Goal: Check status: Check status

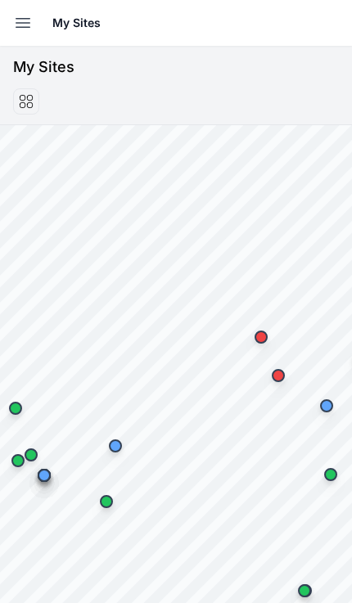
click at [22, 17] on icon "button" at bounding box center [23, 23] width 20 height 20
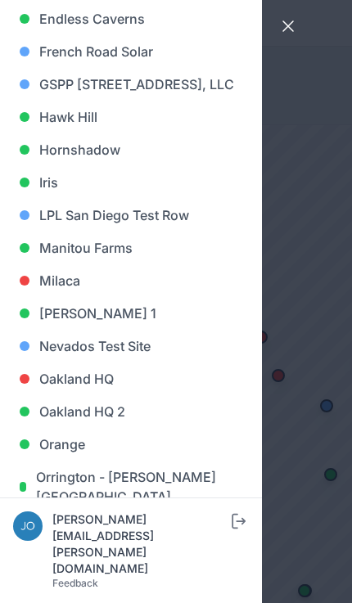
scroll to position [694, 0]
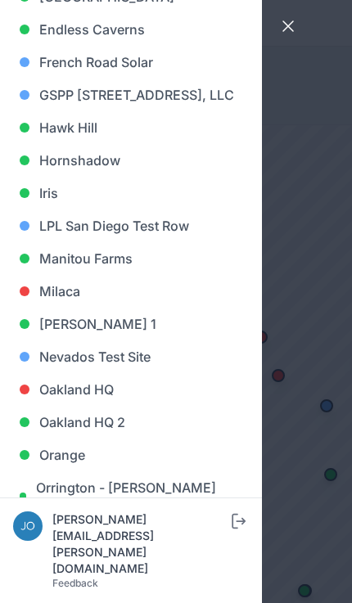
click at [44, 209] on link "Iris" at bounding box center [131, 193] width 236 height 33
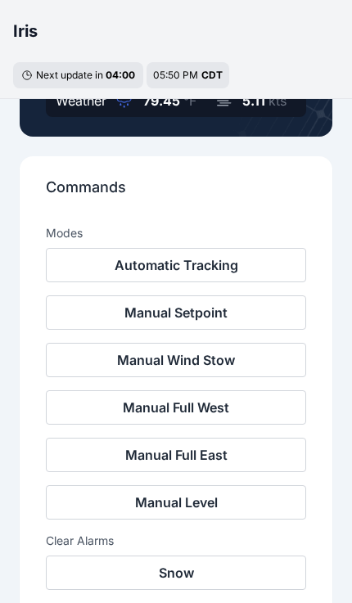
scroll to position [429, 0]
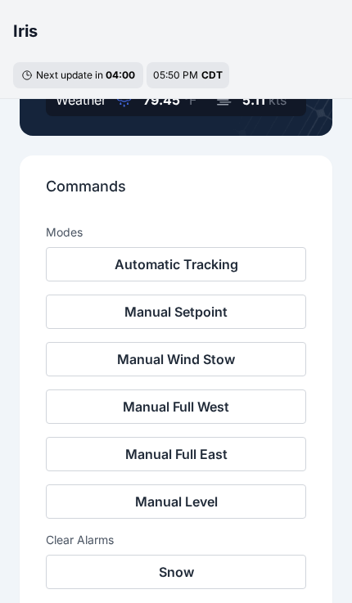
click at [92, 263] on button "Automatic Tracking" at bounding box center [176, 264] width 260 height 34
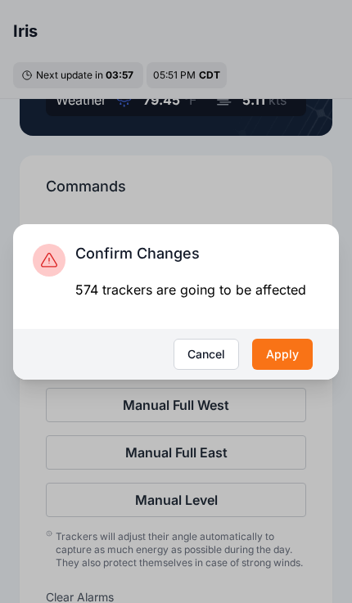
click at [273, 346] on button "Apply" at bounding box center [282, 354] width 61 height 31
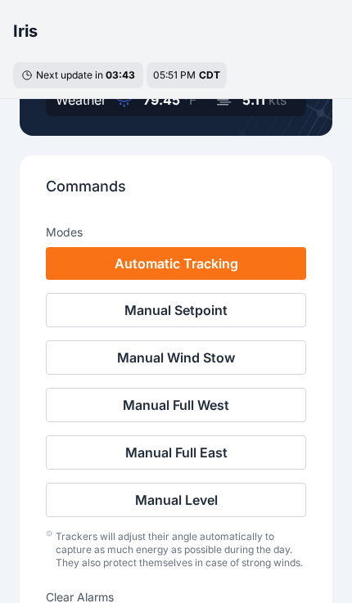
click at [282, 350] on button "Apply" at bounding box center [276, 350] width 57 height 29
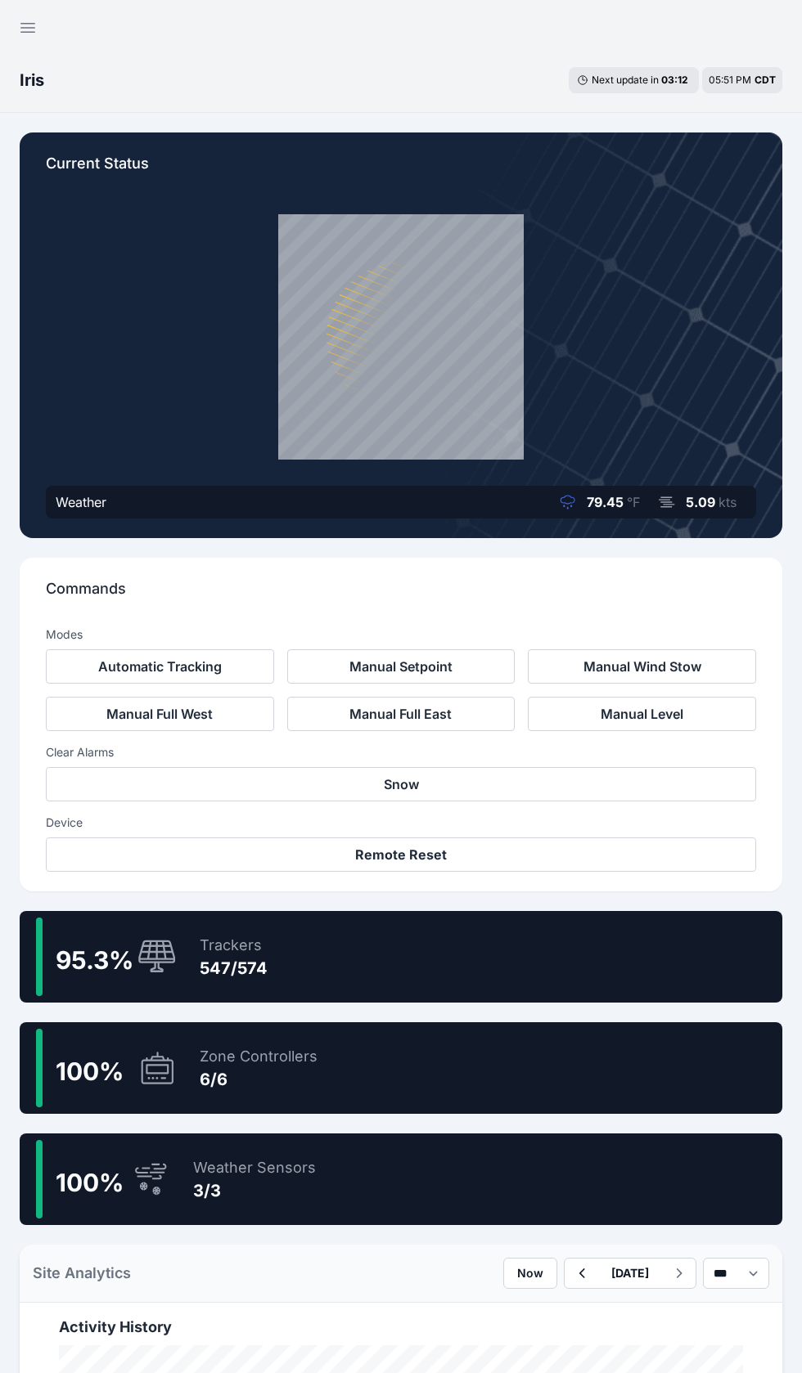
click at [420, 968] on div "95.3 % Trackers 547/574" at bounding box center [401, 957] width 762 height 92
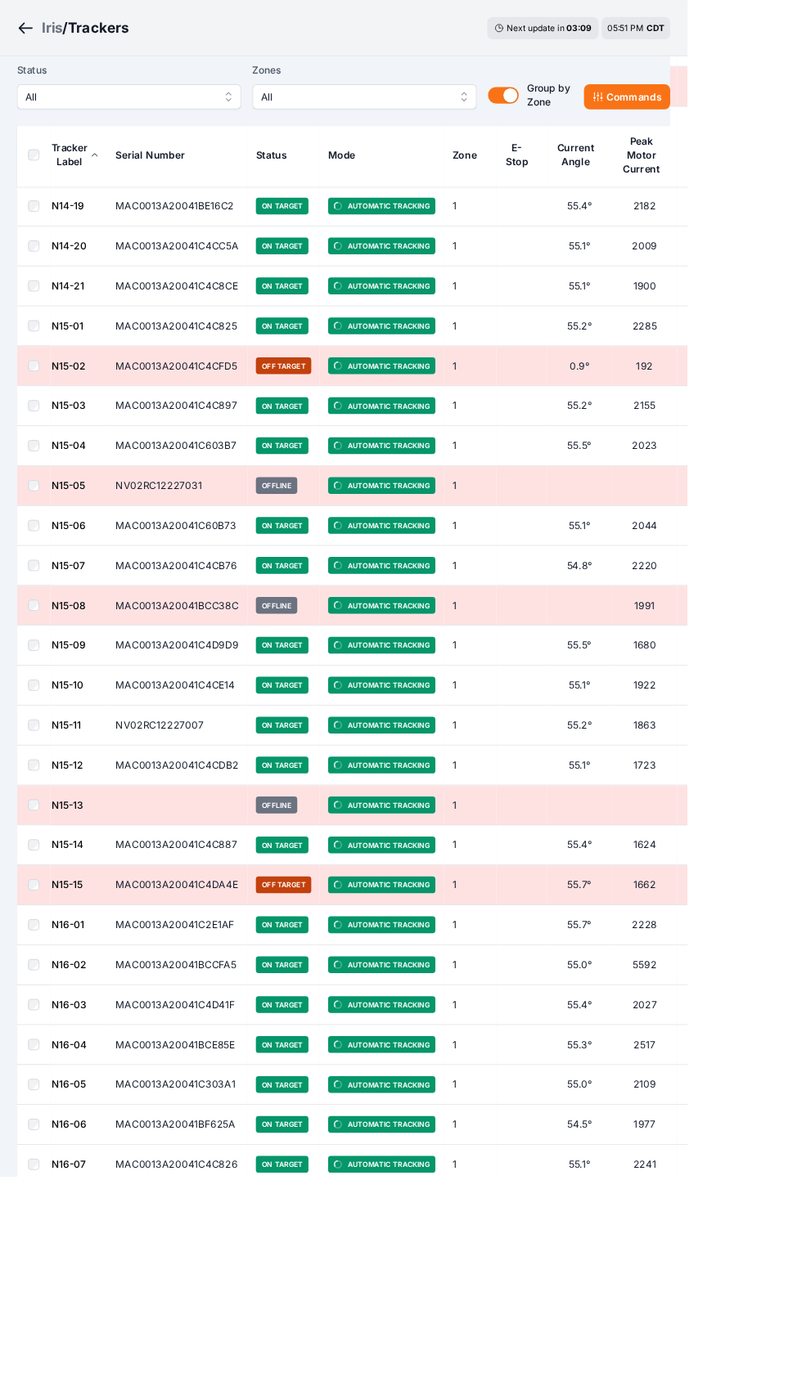
scroll to position [3338, 0]
